Goal: Information Seeking & Learning: Check status

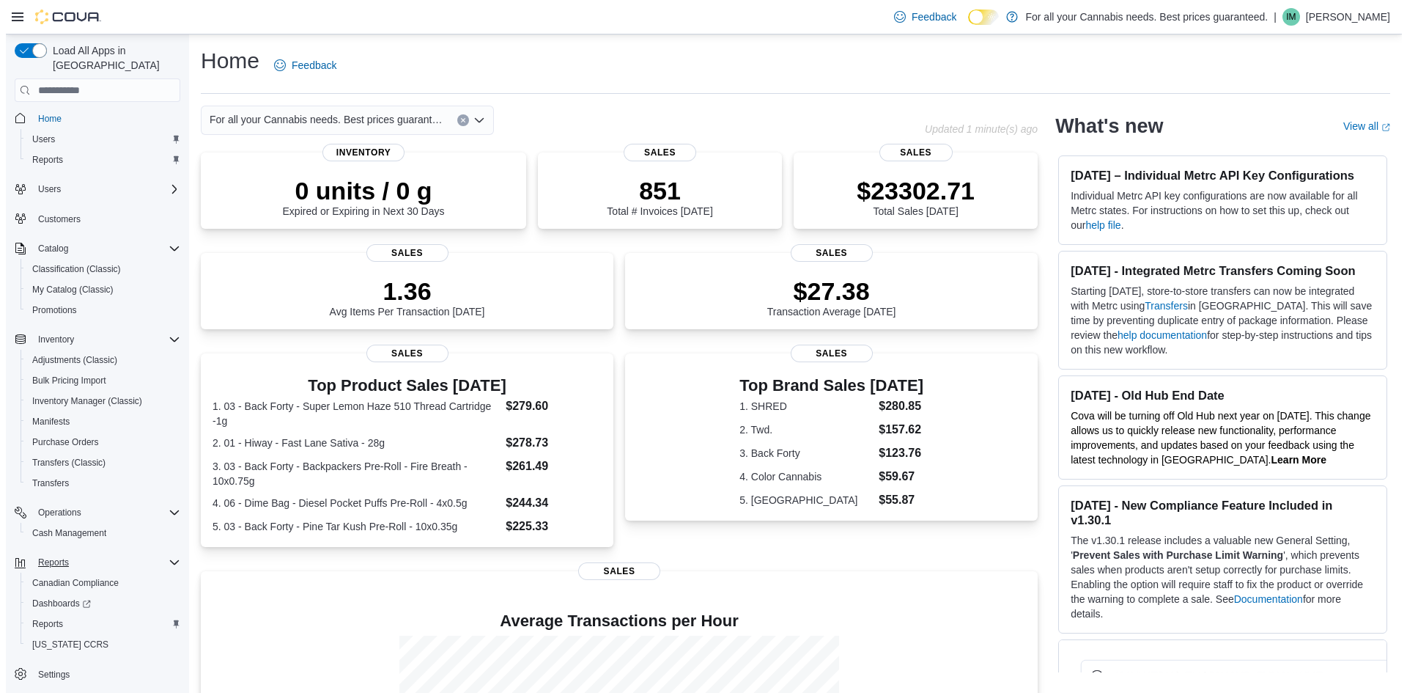
scroll to position [5, 0]
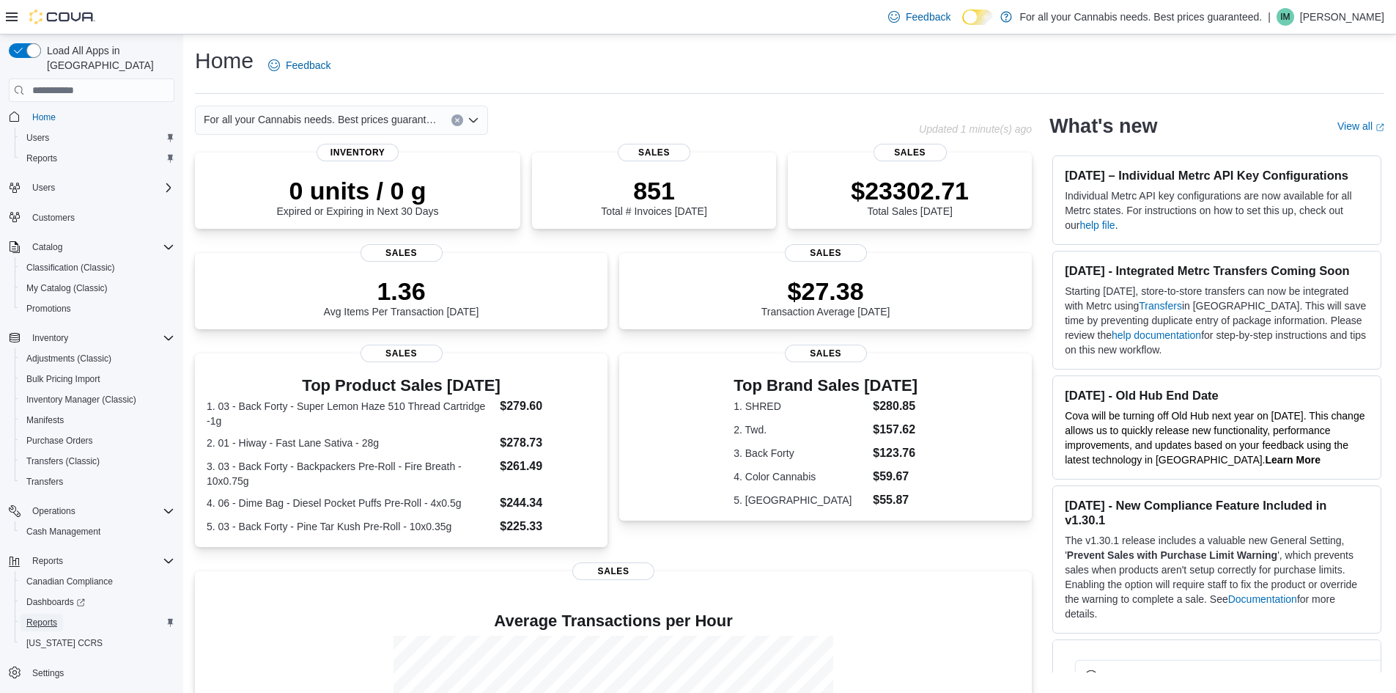
click at [45, 616] on span "Reports" at bounding box center [41, 622] width 31 height 12
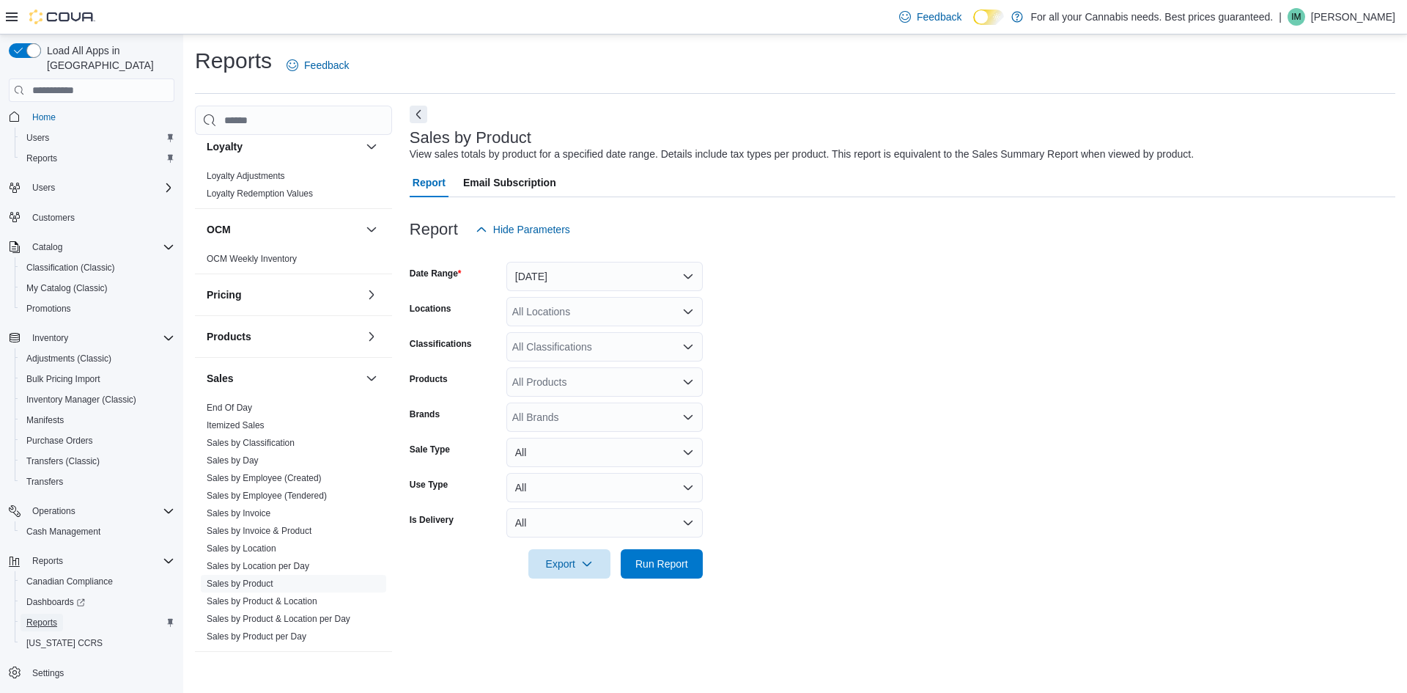
scroll to position [788, 0]
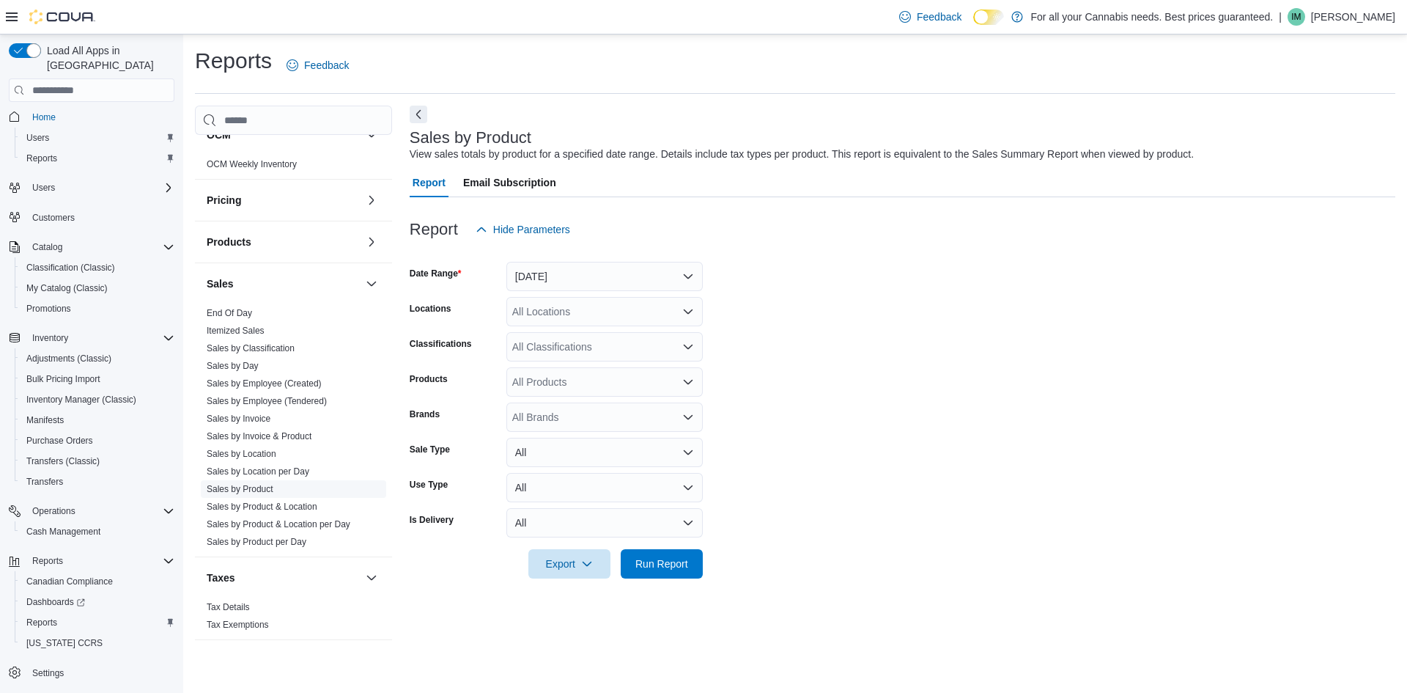
click at [265, 485] on link "Sales by Product" at bounding box center [240, 489] width 67 height 10
click at [618, 283] on button "[DATE]" at bounding box center [604, 276] width 196 height 29
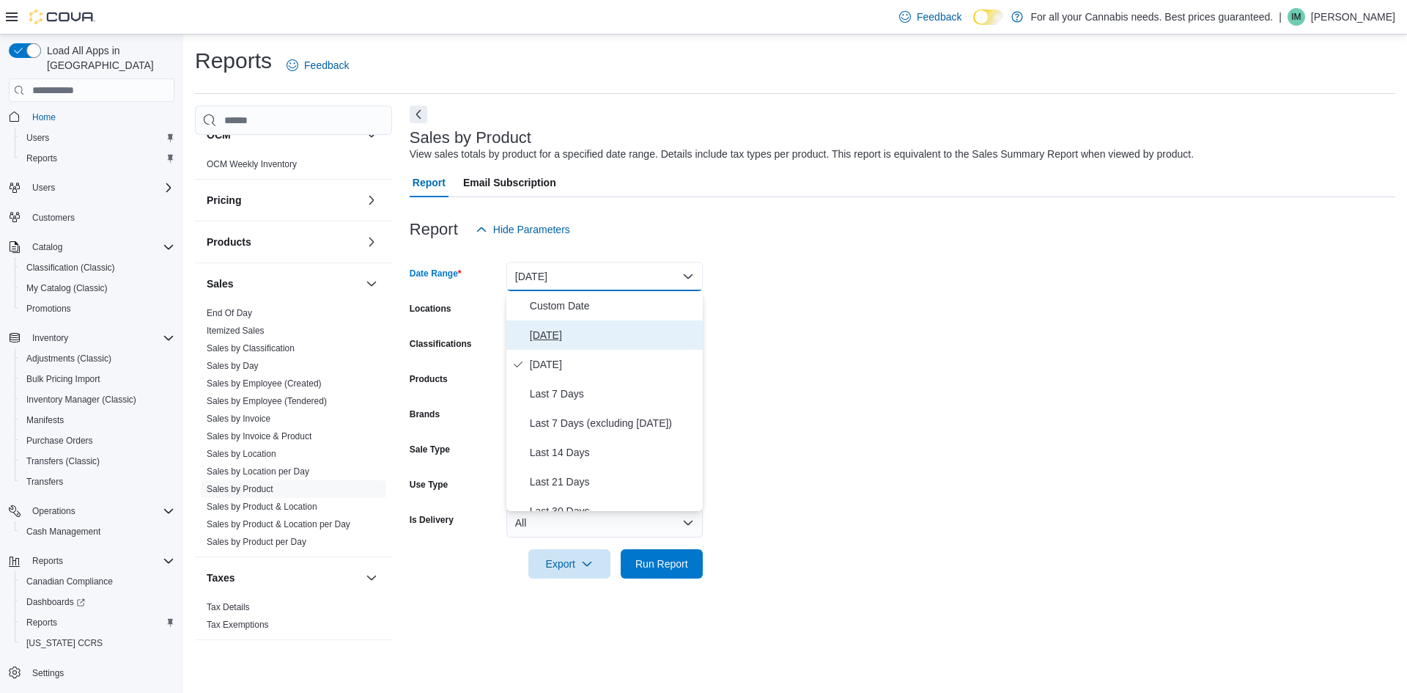
click at [583, 339] on span "[DATE]" at bounding box center [613, 335] width 167 height 18
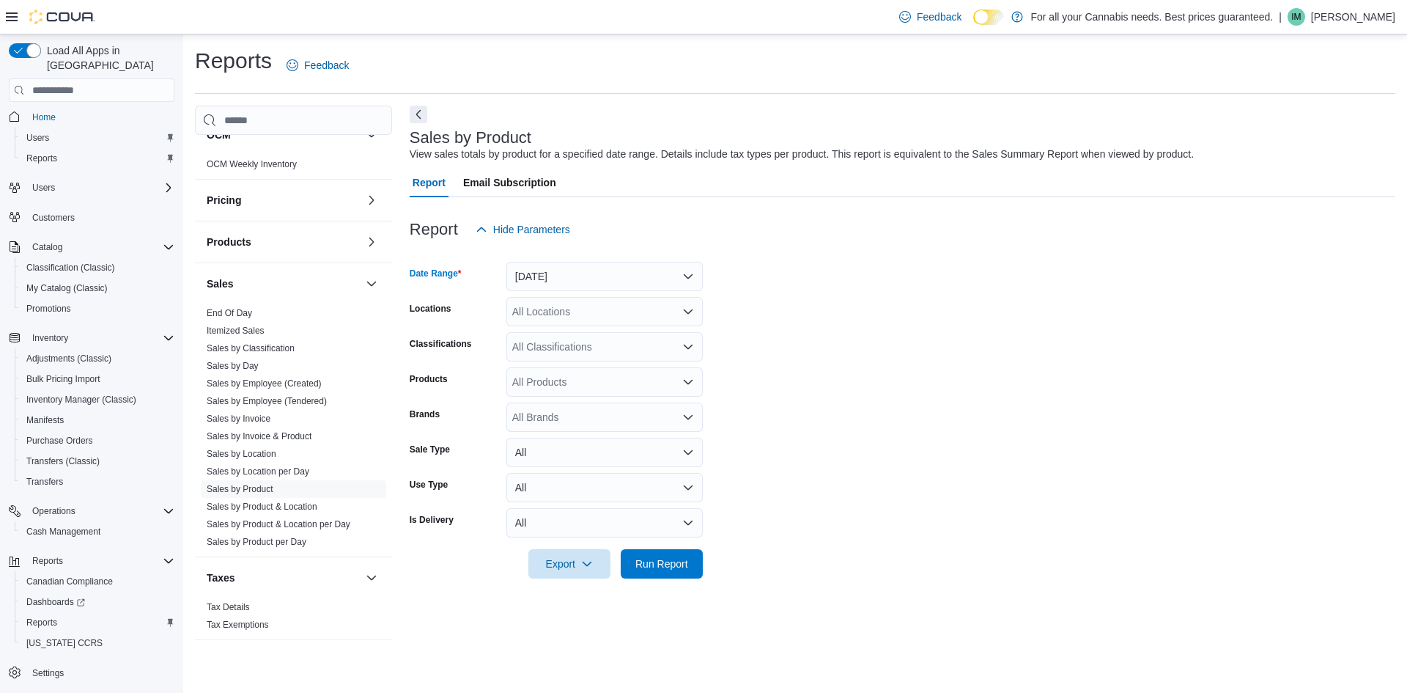
click at [666, 315] on div "All Locations" at bounding box center [604, 311] width 196 height 29
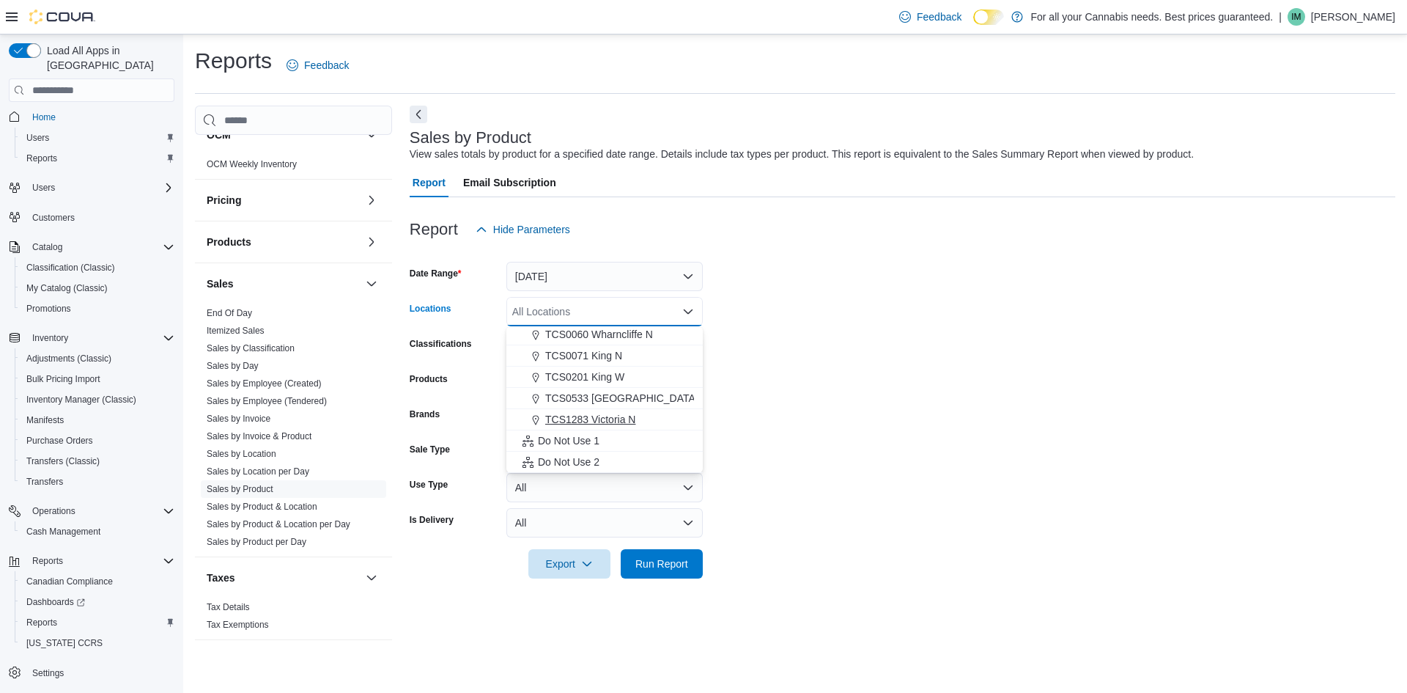
click at [646, 416] on div "TCS1283 Victoria N" at bounding box center [604, 419] width 179 height 15
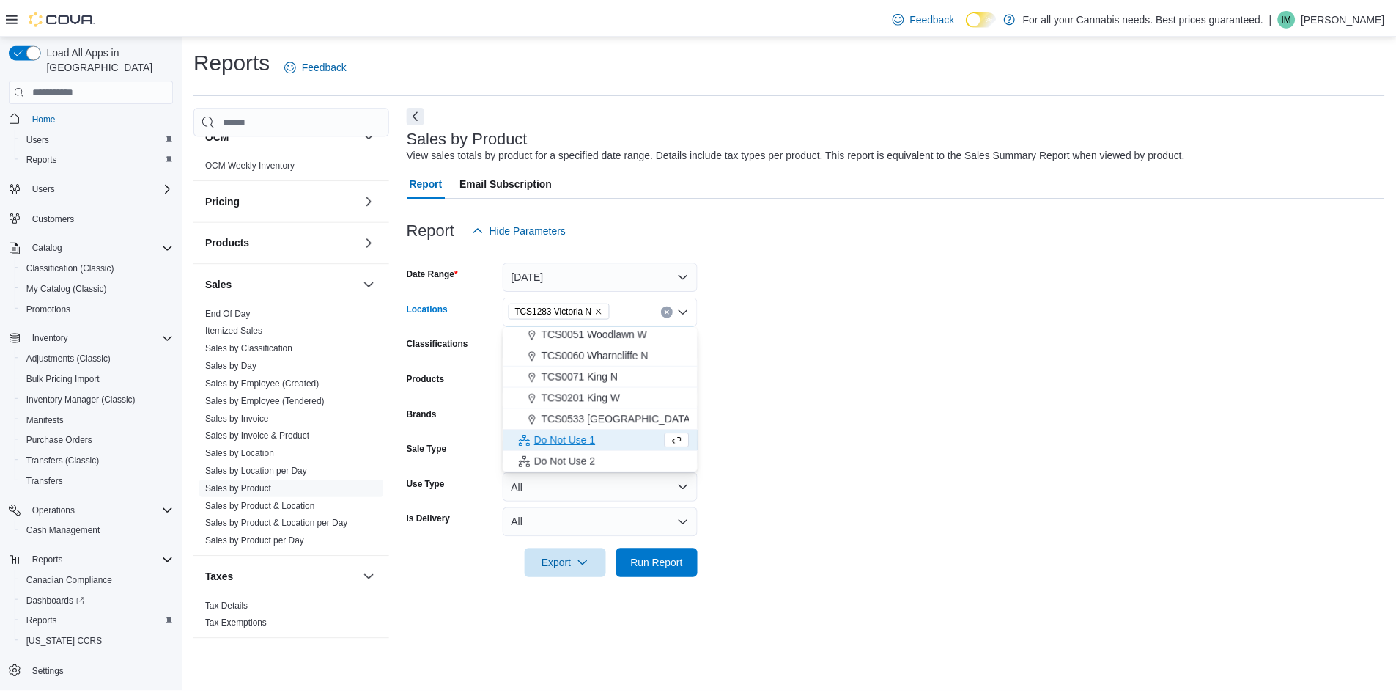
scroll to position [172, 0]
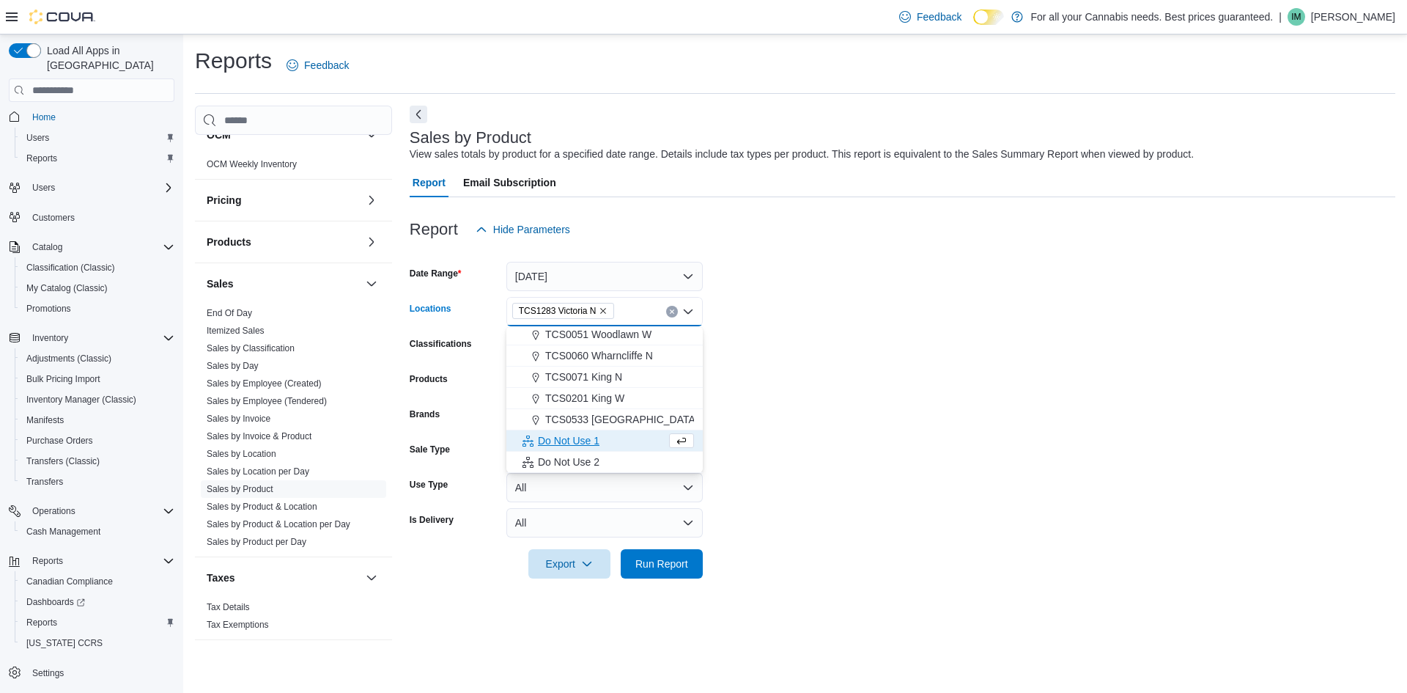
click at [943, 396] on form "Date Range [DATE] Locations TCS1283 [GEOGRAPHIC_DATA] N Combo box. Selected. TC…" at bounding box center [903, 411] width 986 height 334
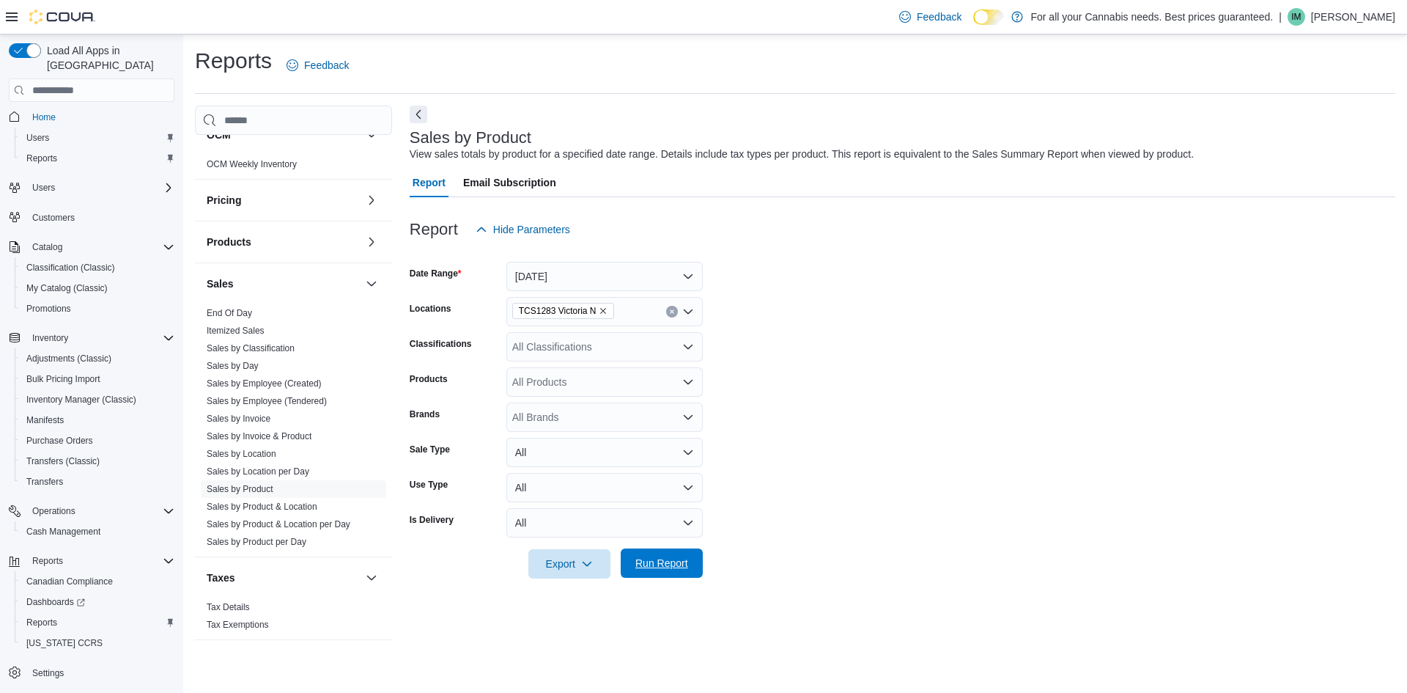
click at [673, 568] on span "Run Report" at bounding box center [662, 563] width 53 height 15
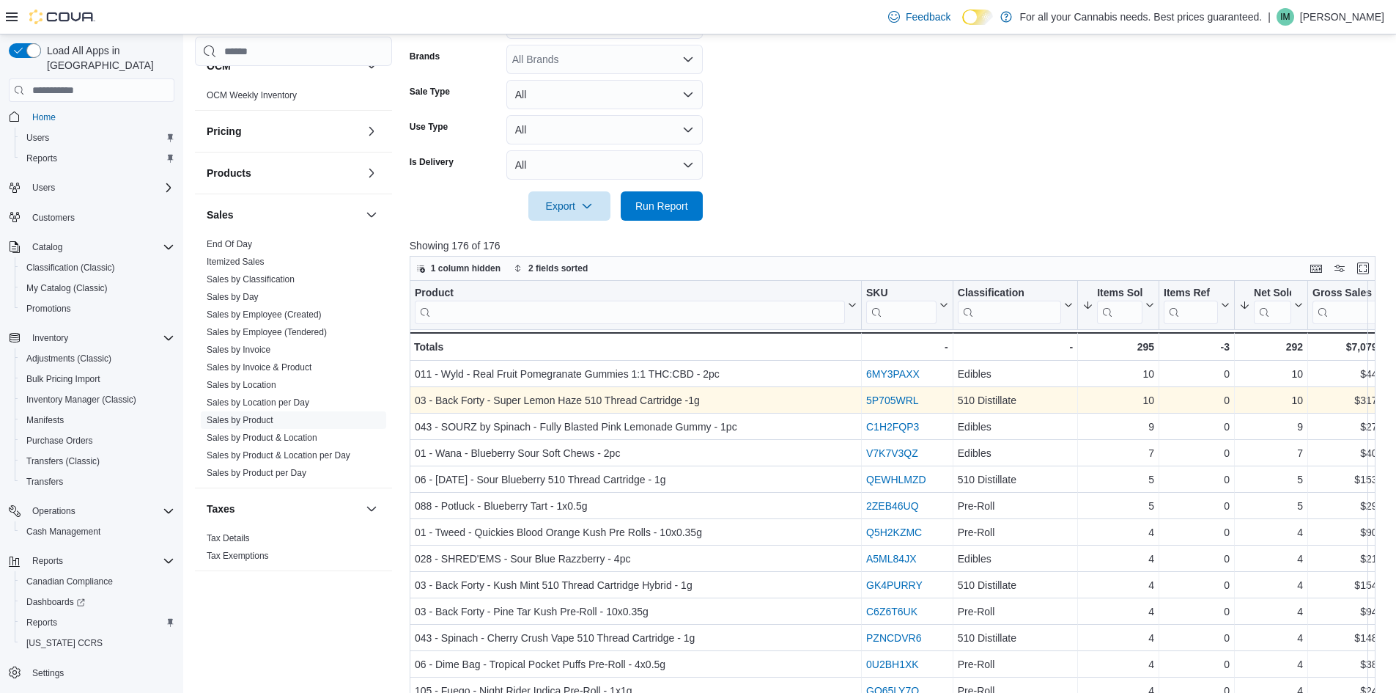
scroll to position [366, 0]
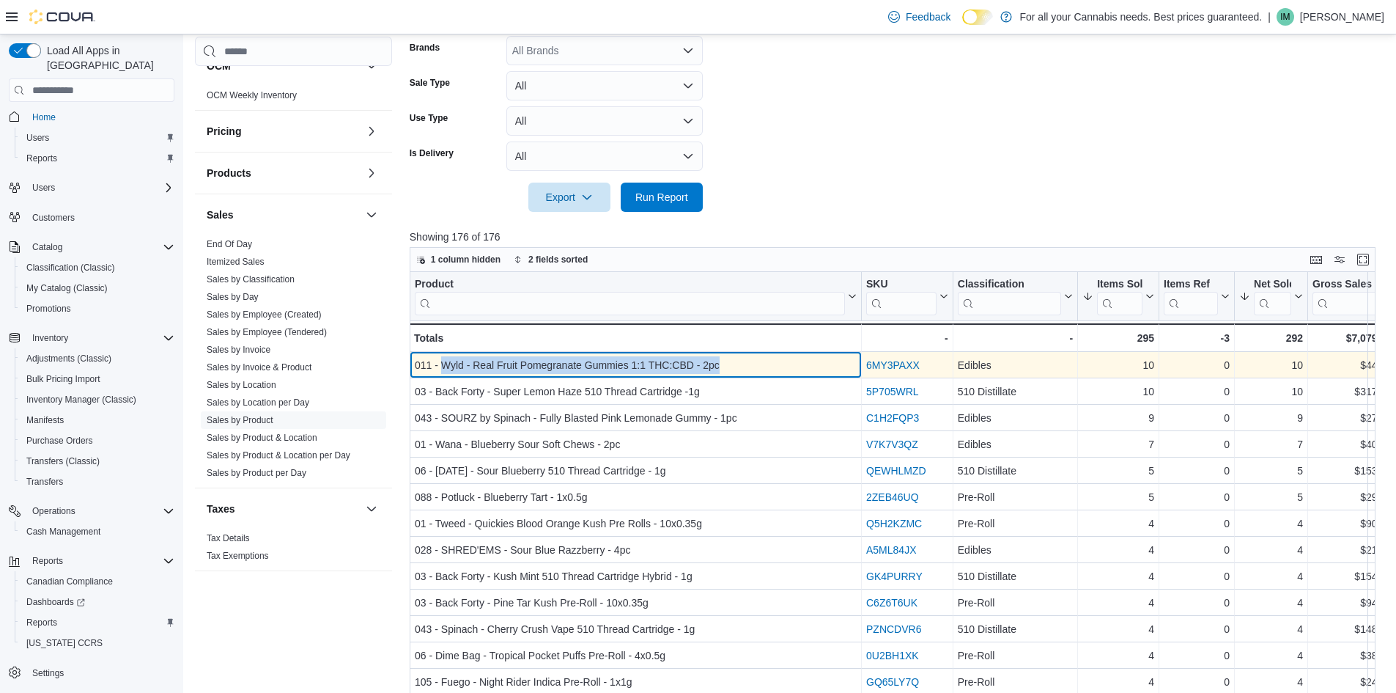
drag, startPoint x: 442, startPoint y: 364, endPoint x: 734, endPoint y: 358, distance: 291.8
click at [734, 358] on div "011 - Wyld - Real Fruit Pomegranate Gummies 1:1 THC:CBD - 2pc" at bounding box center [636, 365] width 442 height 18
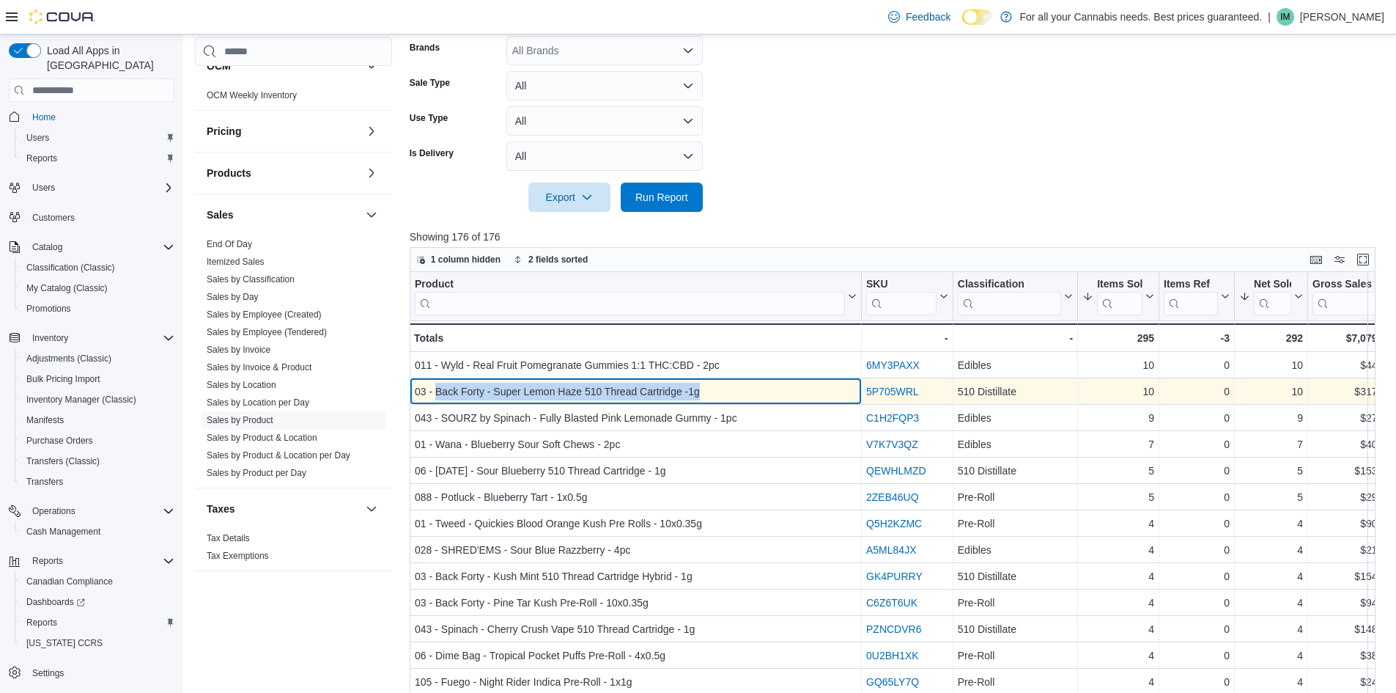
drag, startPoint x: 477, startPoint y: 392, endPoint x: 732, endPoint y: 388, distance: 255.1
click at [732, 388] on div "03 - Back Forty - Super Lemon Haze 510 Thread Cartridge -1g" at bounding box center [636, 392] width 442 height 18
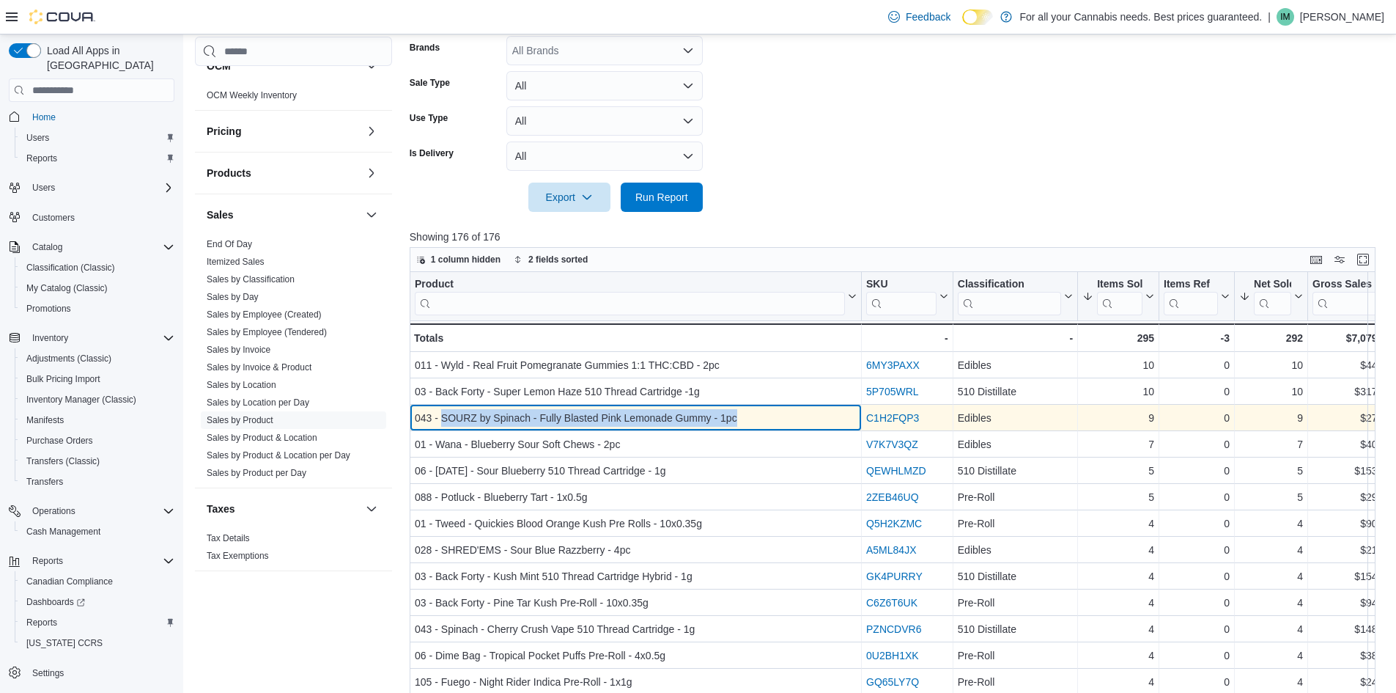
drag, startPoint x: 442, startPoint y: 420, endPoint x: 751, endPoint y: 416, distance: 308.6
click at [751, 416] on div "043 - SOURZ by Spinach - Fully Blasted Pink Lemonade Gummy - 1pc" at bounding box center [636, 418] width 442 height 18
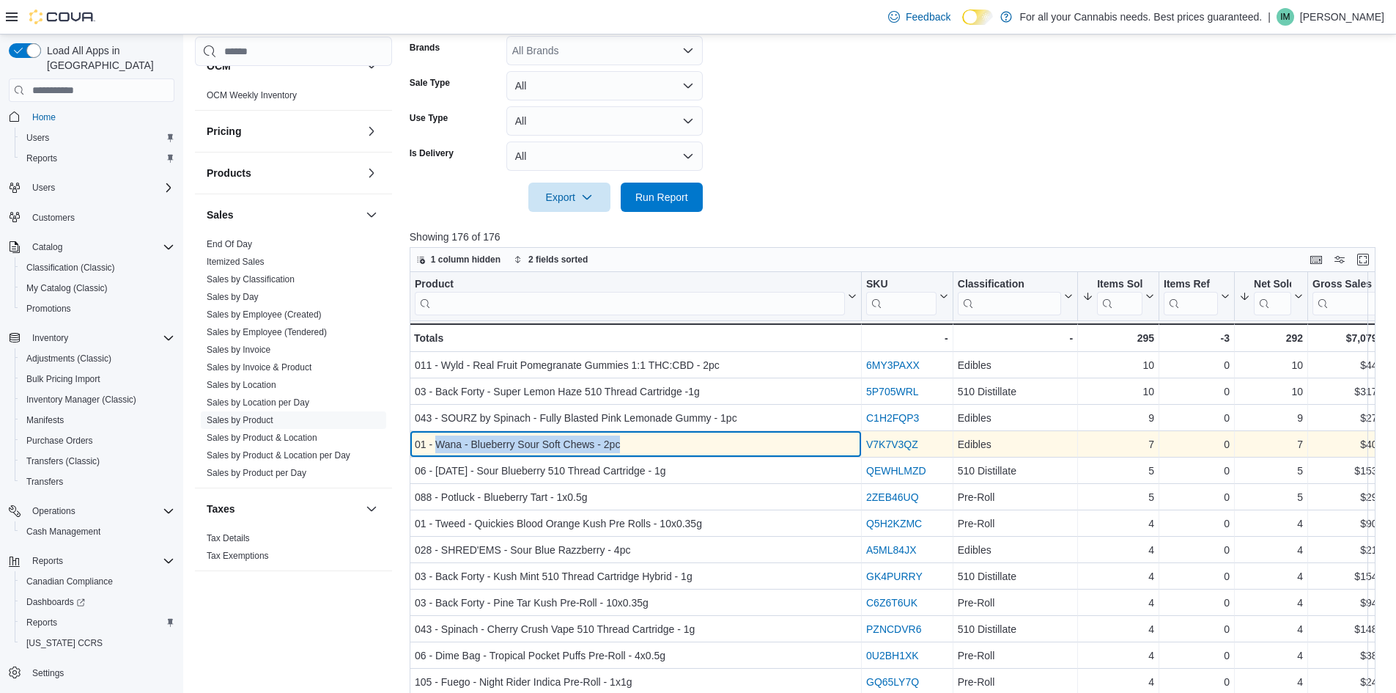
drag, startPoint x: 435, startPoint y: 445, endPoint x: 644, endPoint y: 444, distance: 208.9
click at [644, 444] on div "01 - Wana - Blueberry Sour Soft Chews - 2pc" at bounding box center [636, 444] width 442 height 18
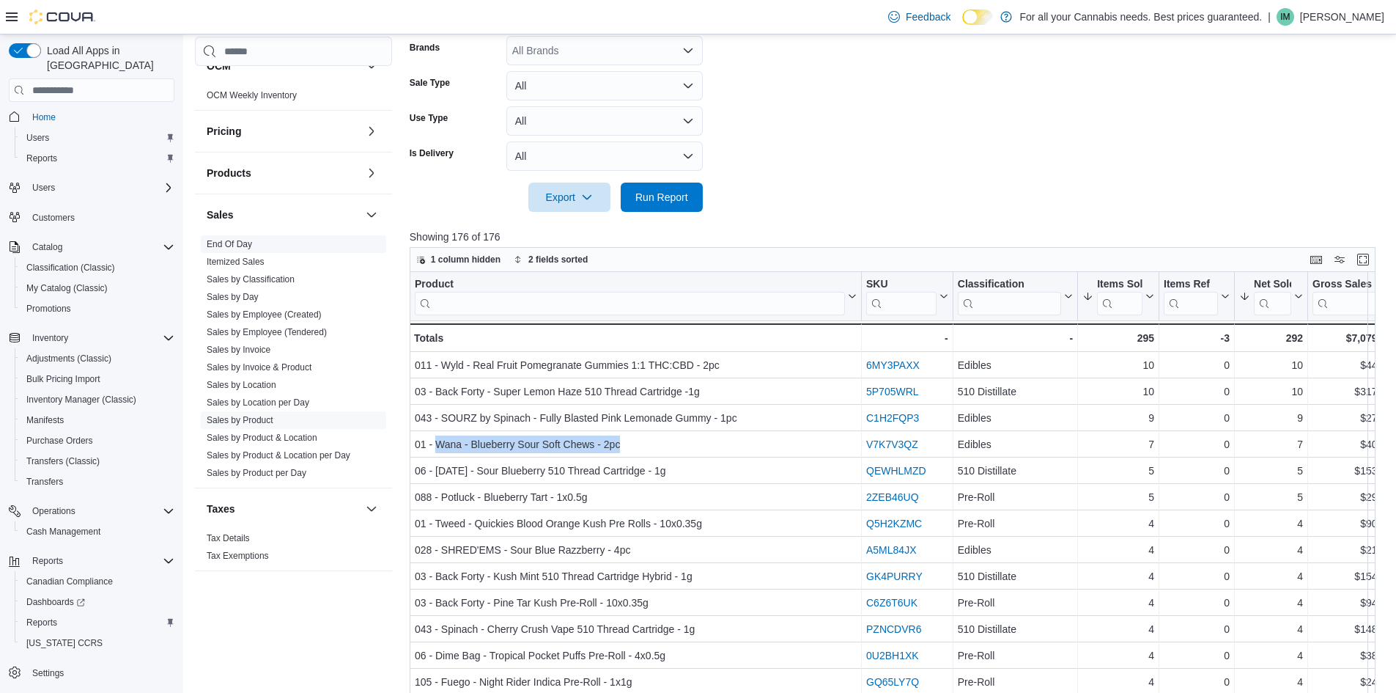
click at [230, 246] on link "End Of Day" at bounding box center [229, 244] width 45 height 10
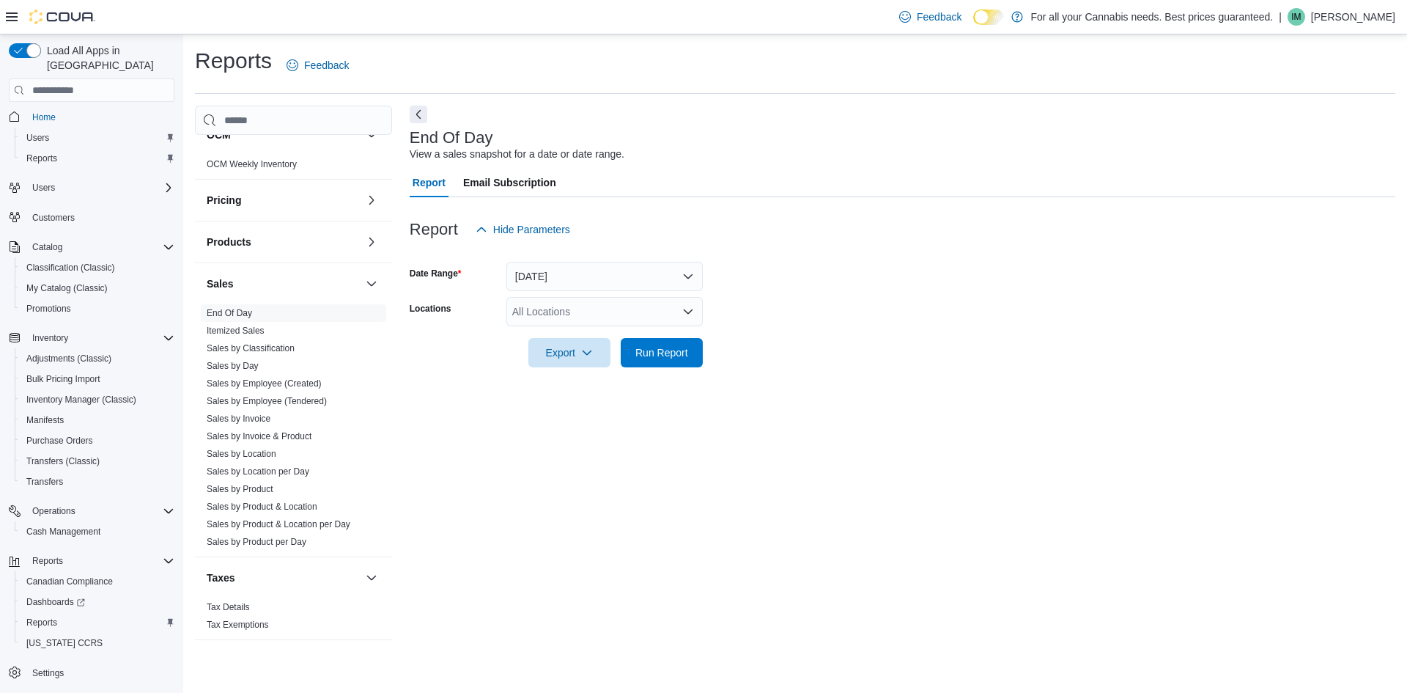
click at [594, 309] on div "All Locations" at bounding box center [604, 311] width 196 height 29
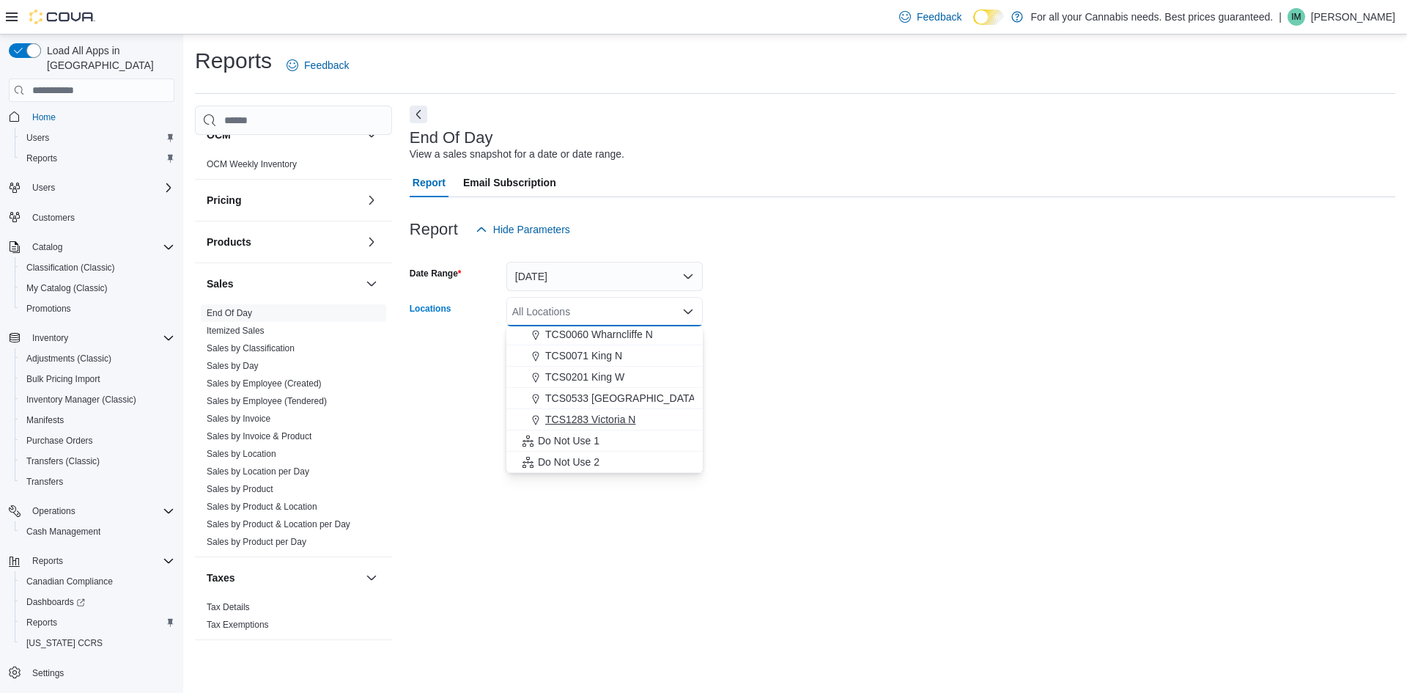
click at [654, 419] on div "TCS1283 Victoria N" at bounding box center [604, 419] width 179 height 15
click at [911, 331] on div at bounding box center [903, 332] width 986 height 12
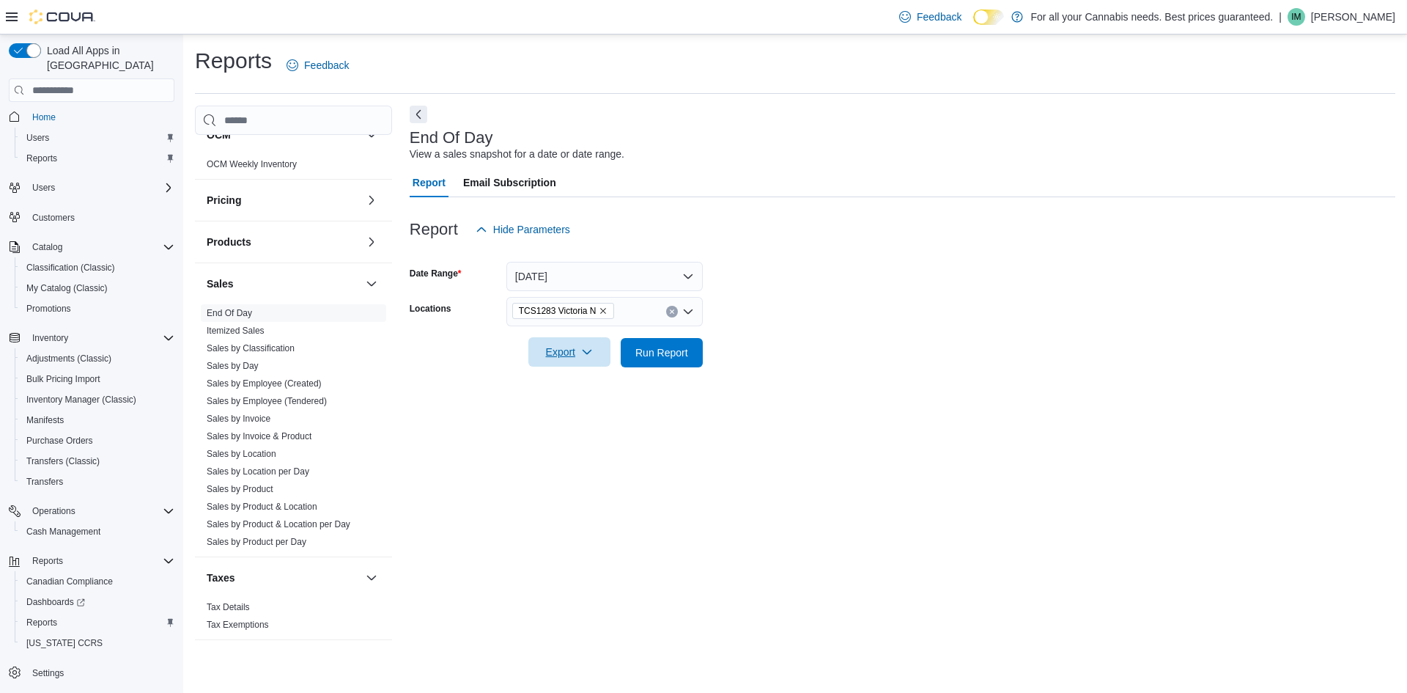
click at [567, 341] on span "Export" at bounding box center [569, 351] width 65 height 29
click at [576, 415] on span "Export to Pdf" at bounding box center [572, 411] width 66 height 12
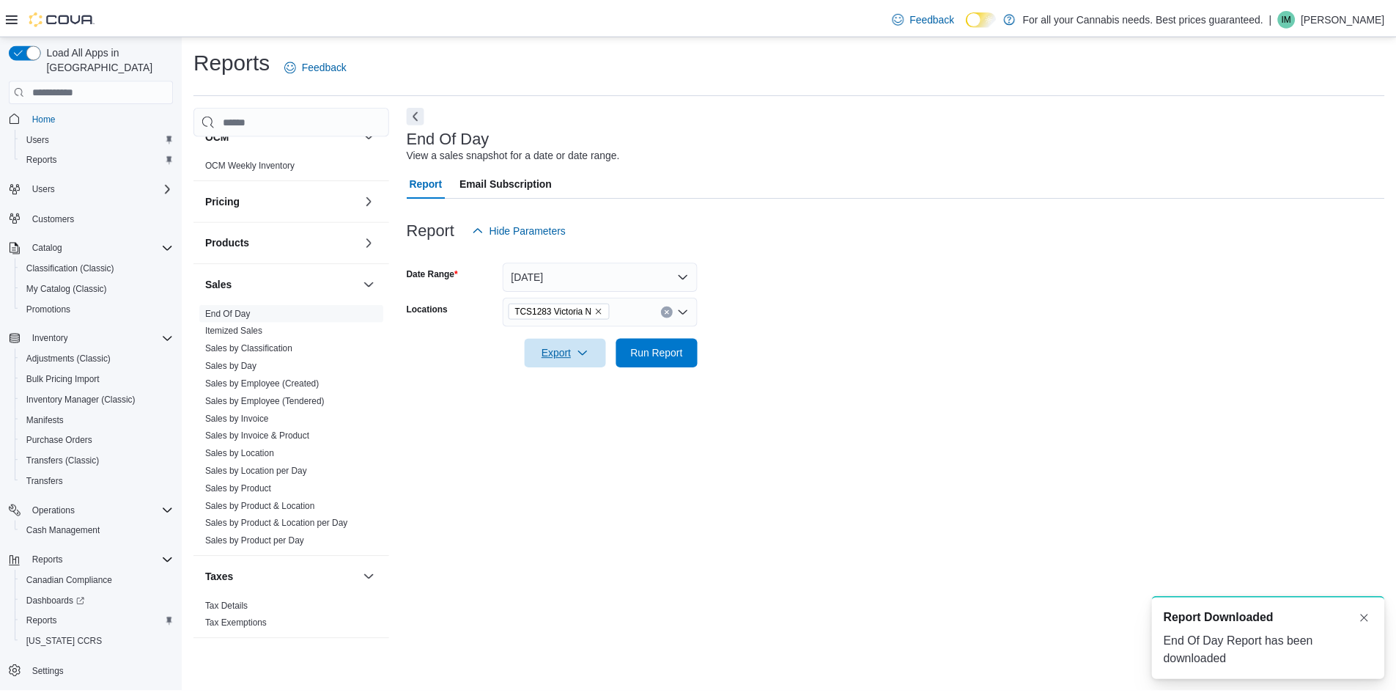
scroll to position [0, 0]
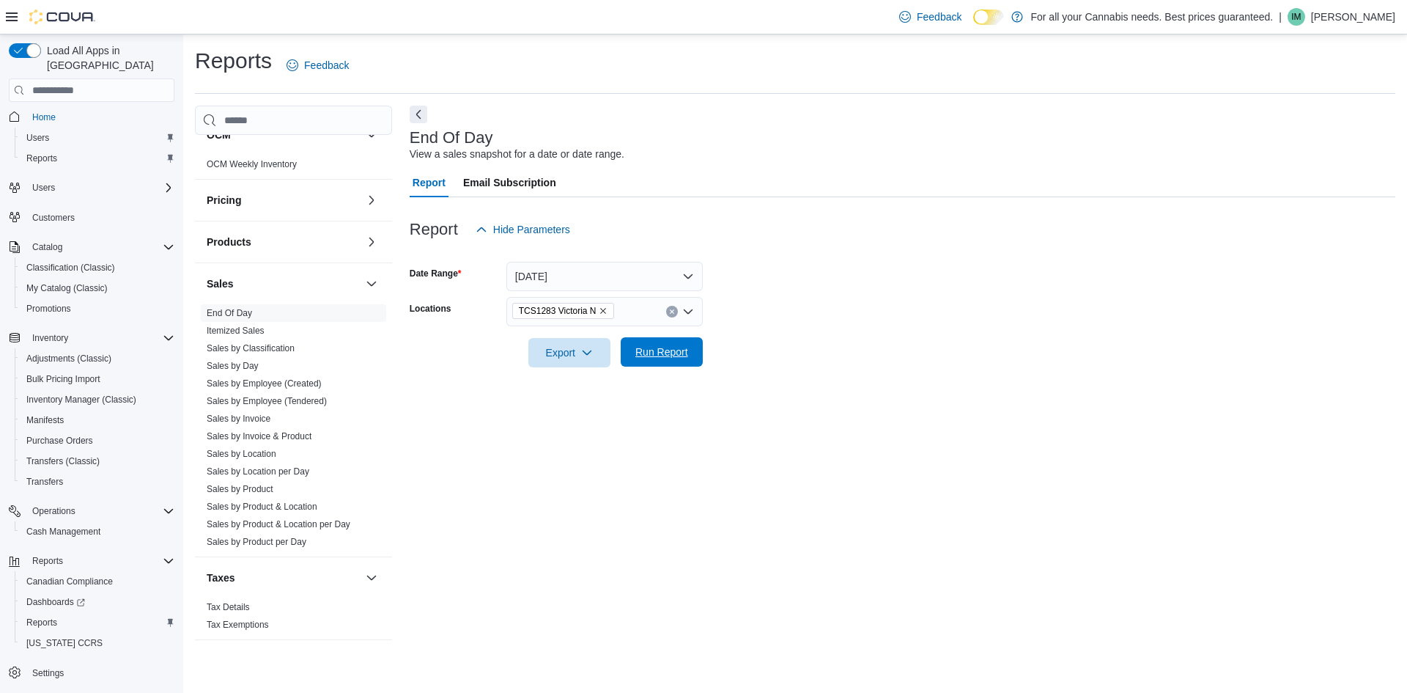
click at [669, 356] on span "Run Report" at bounding box center [662, 352] width 53 height 15
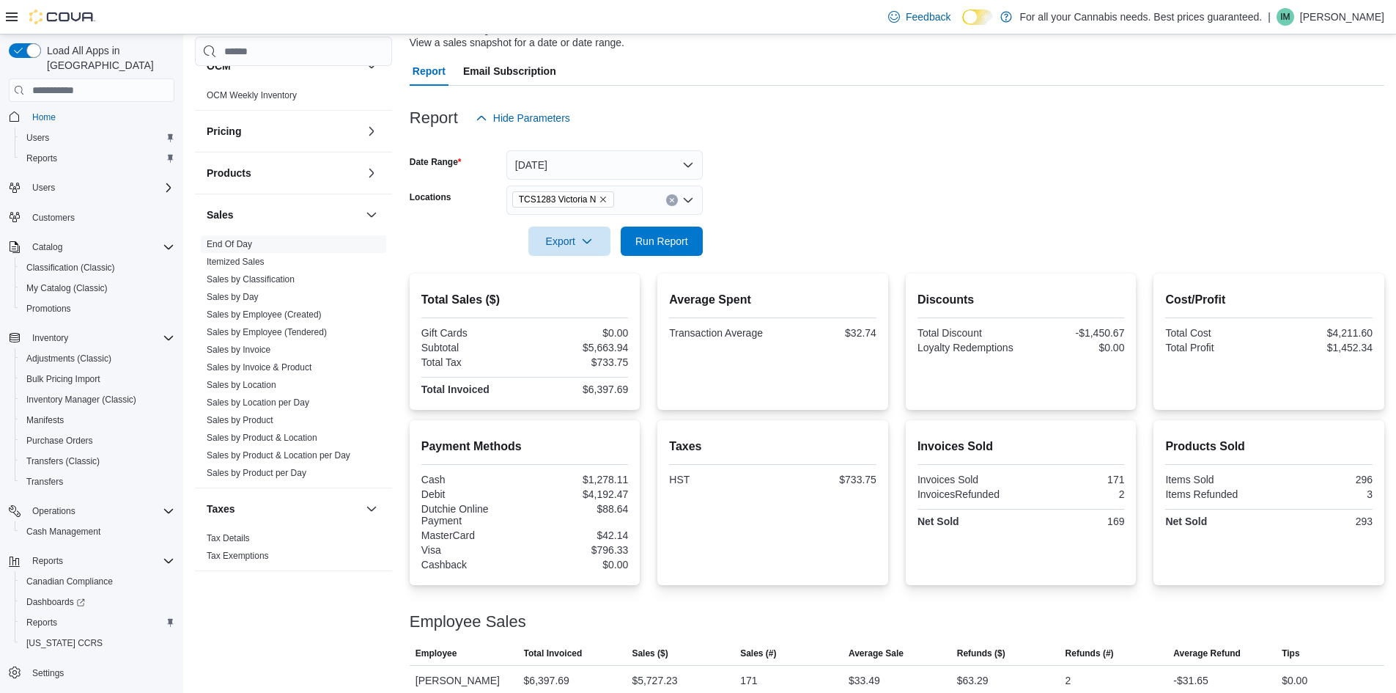
scroll to position [126, 0]
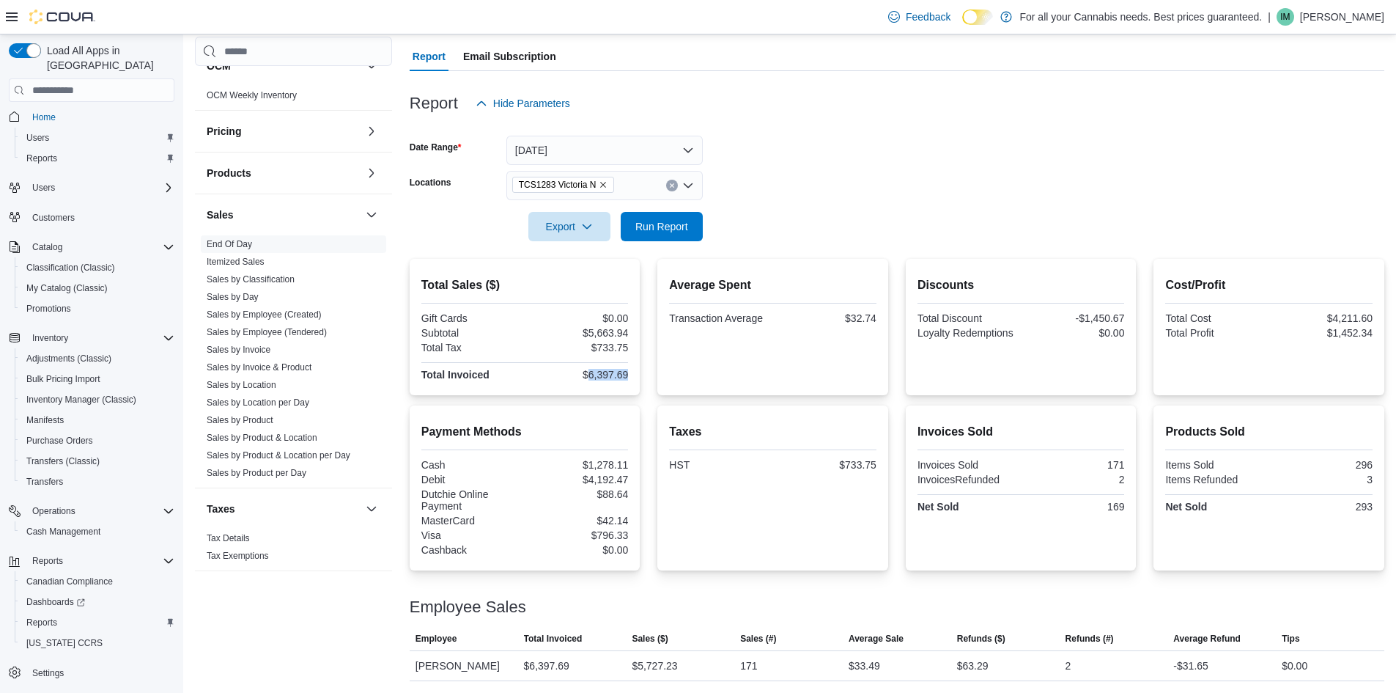
copy div "6,397.69"
drag, startPoint x: 592, startPoint y: 376, endPoint x: 633, endPoint y: 372, distance: 41.3
click at [633, 372] on div "Total Sales ($) Gift Cards $0.00 Subtotal $5,663.94 Total Tax $733.75 Total Inv…" at bounding box center [525, 327] width 231 height 136
